Goal: Task Accomplishment & Management: Use online tool/utility

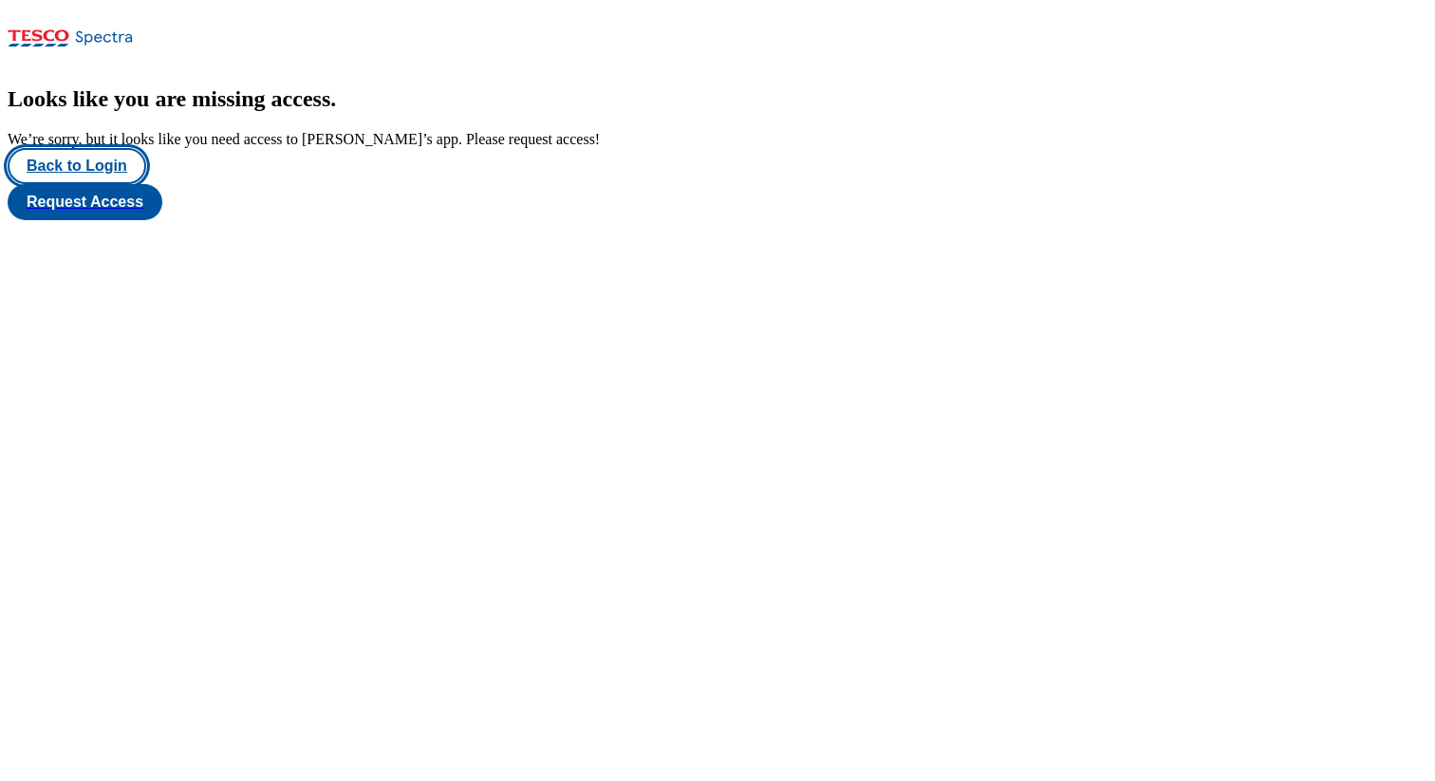
click at [101, 184] on button "Back to Login" at bounding box center [77, 166] width 139 height 36
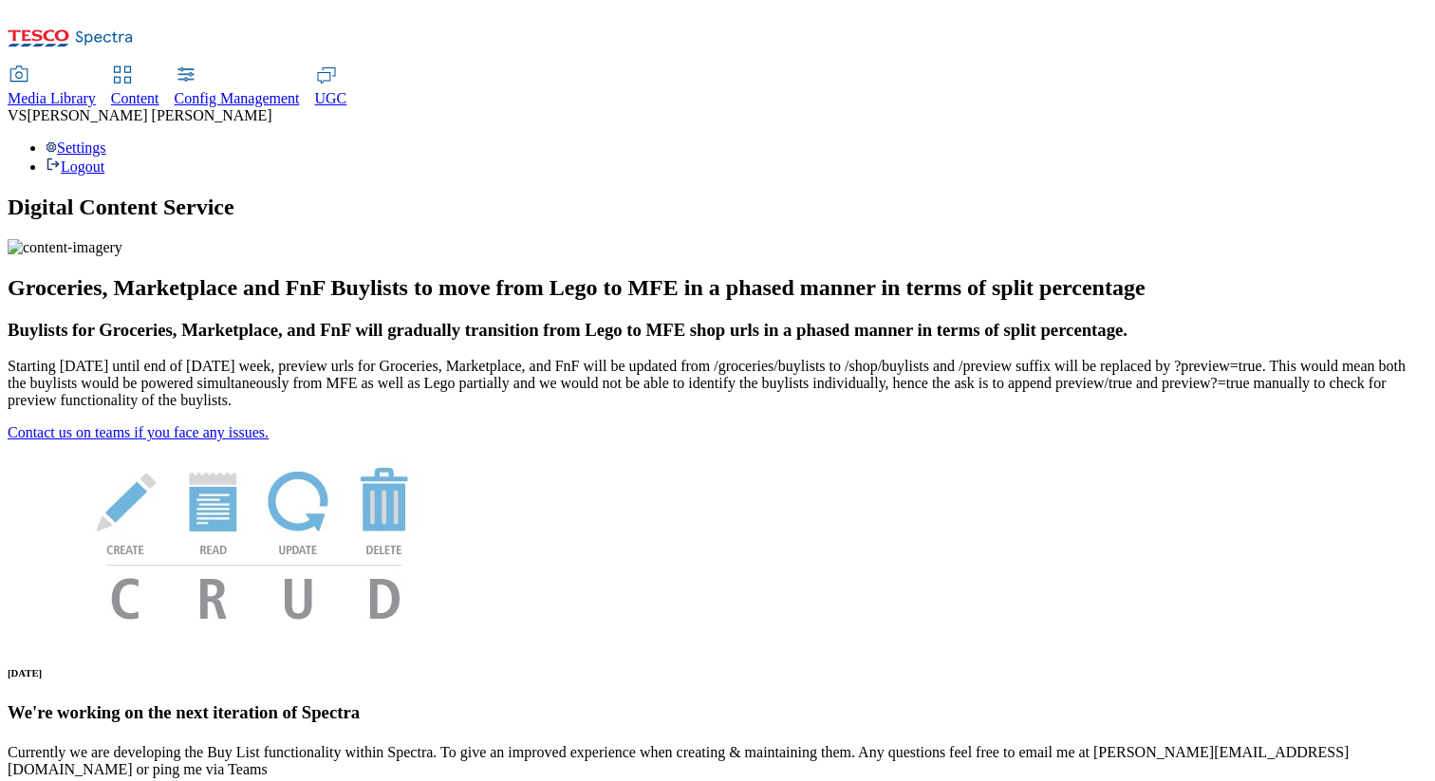
click at [159, 90] on span "Content" at bounding box center [135, 98] width 48 height 16
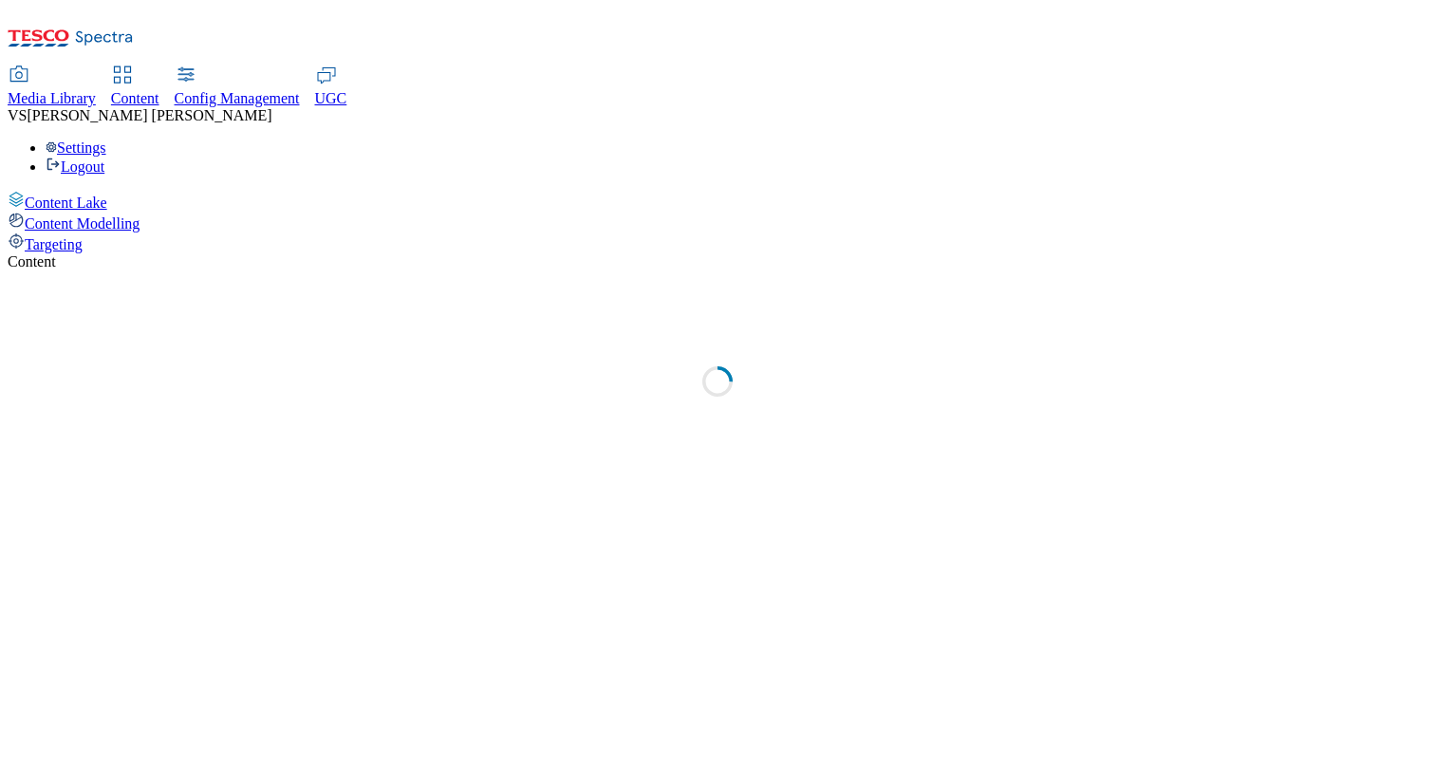
select select "group-comms"
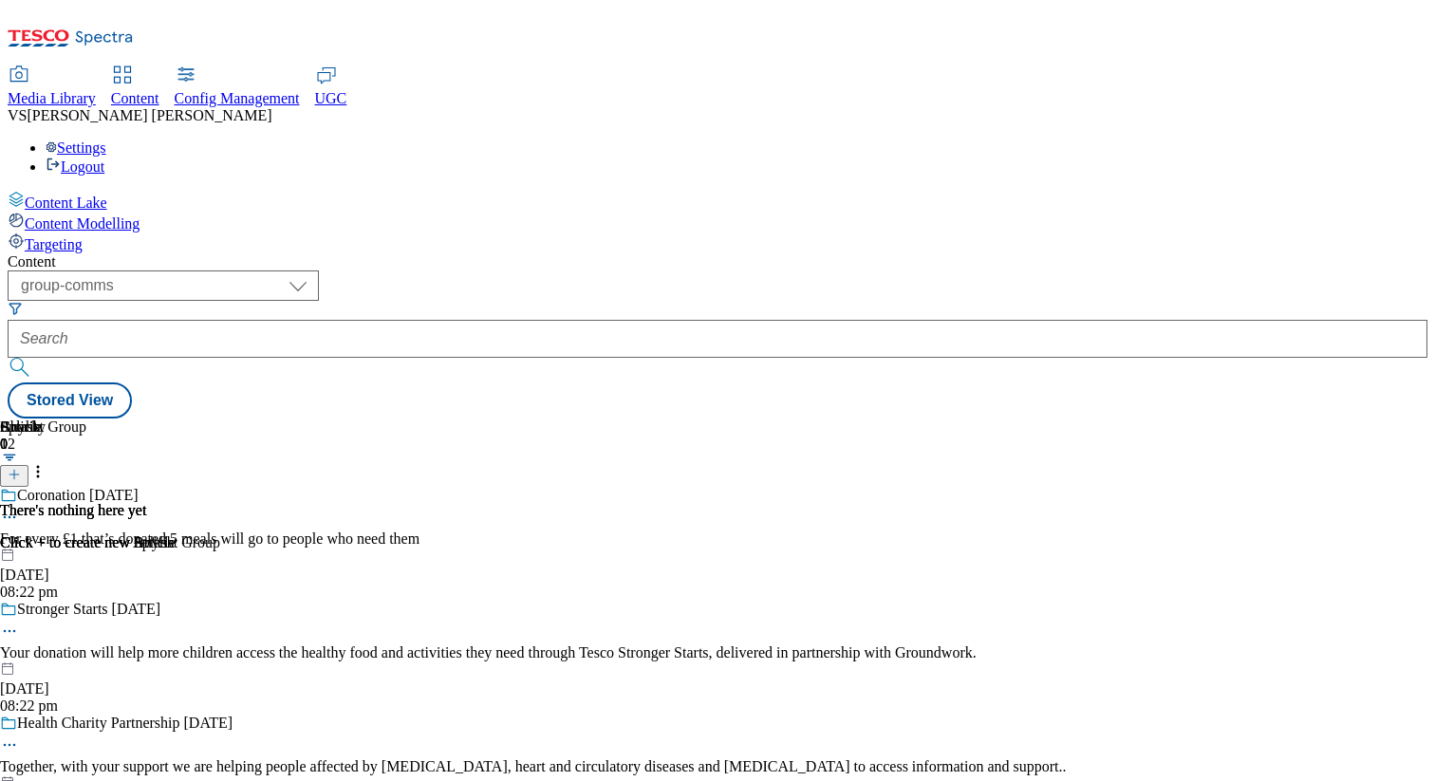
click at [898, 253] on div "Content ( optional ) dotcom-cz dotcom-hu dotcom-sk fnf-[GEOGRAPHIC_DATA] ghs-ro…" at bounding box center [717, 335] width 1419 height 165
